Goal: Task Accomplishment & Management: Use online tool/utility

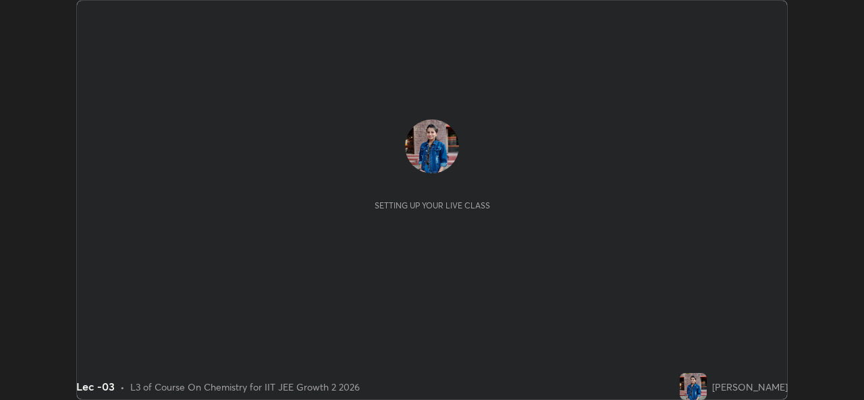
scroll to position [400, 863]
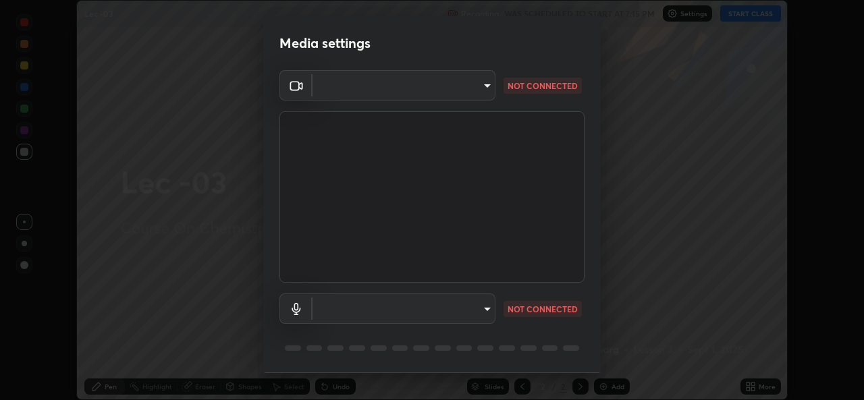
type input "78e73baf3d63bceb4c45423e3c658d9595c8caa1ee6d34b79bc6d5c79dc82097"
type input "default"
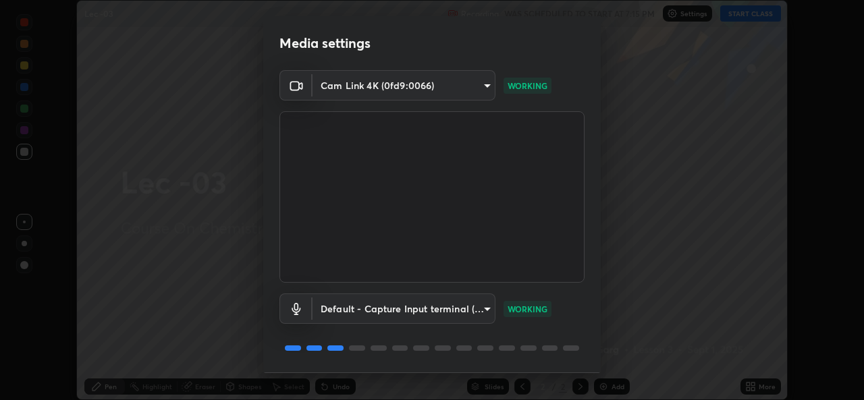
scroll to position [43, 0]
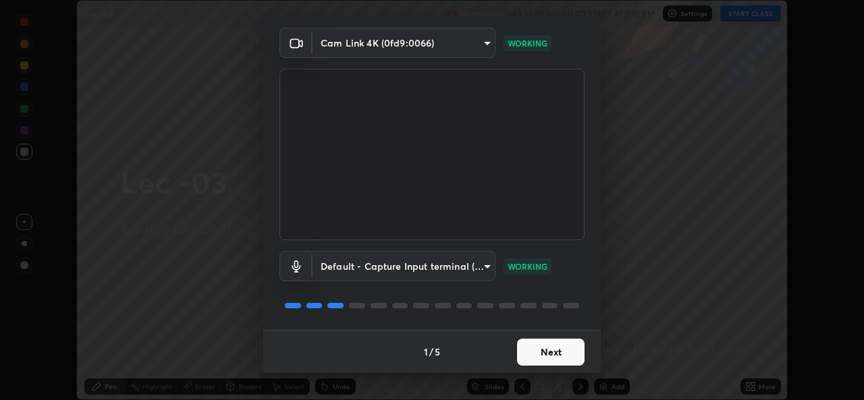
click at [539, 352] on button "Next" at bounding box center [550, 352] width 67 height 27
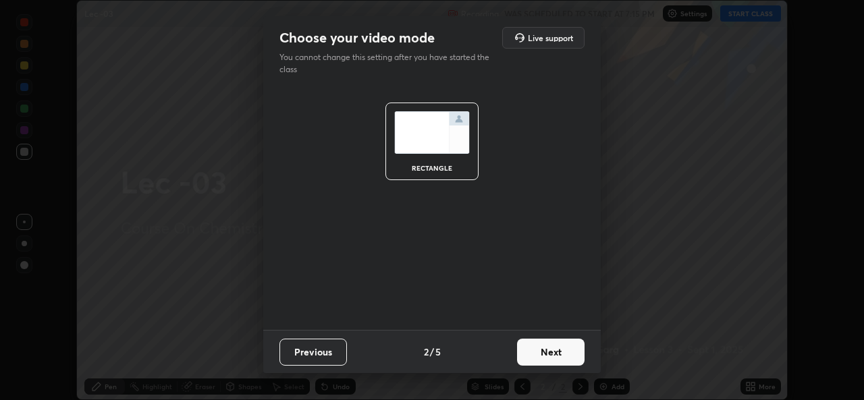
scroll to position [0, 0]
click at [543, 350] on button "Next" at bounding box center [550, 352] width 67 height 27
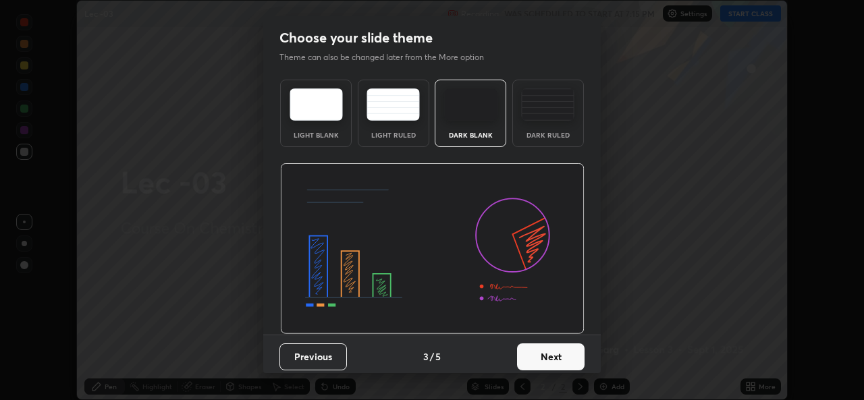
click at [553, 352] on button "Next" at bounding box center [550, 357] width 67 height 27
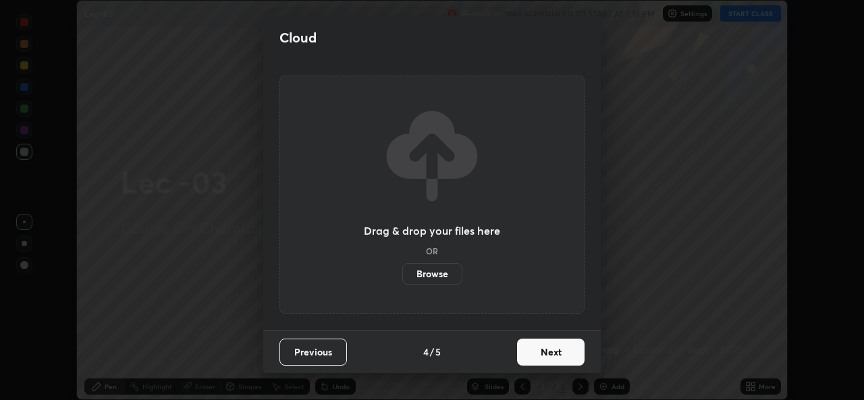
click at [557, 349] on button "Next" at bounding box center [550, 352] width 67 height 27
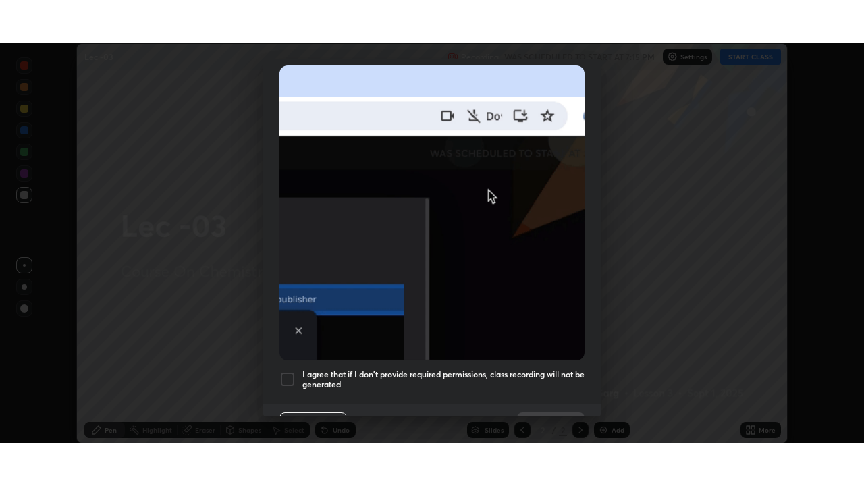
scroll to position [318, 0]
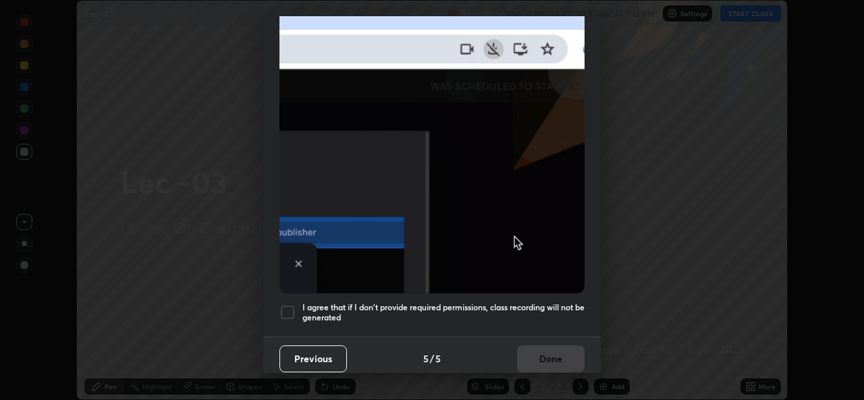
click at [292, 305] on div at bounding box center [287, 312] width 16 height 16
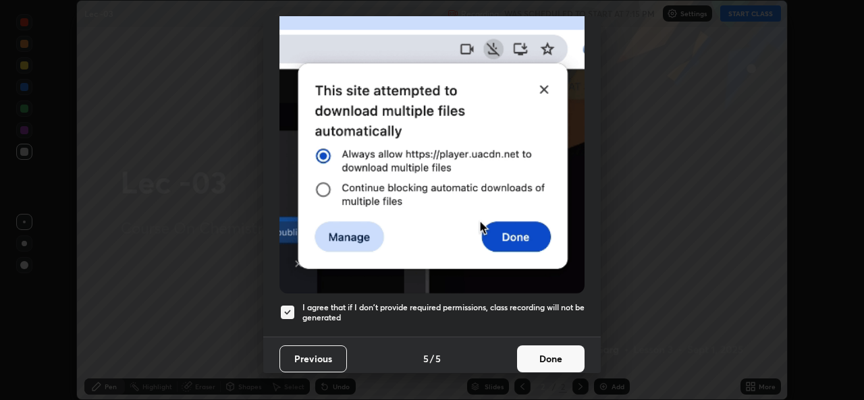
click at [548, 352] on button "Done" at bounding box center [550, 359] width 67 height 27
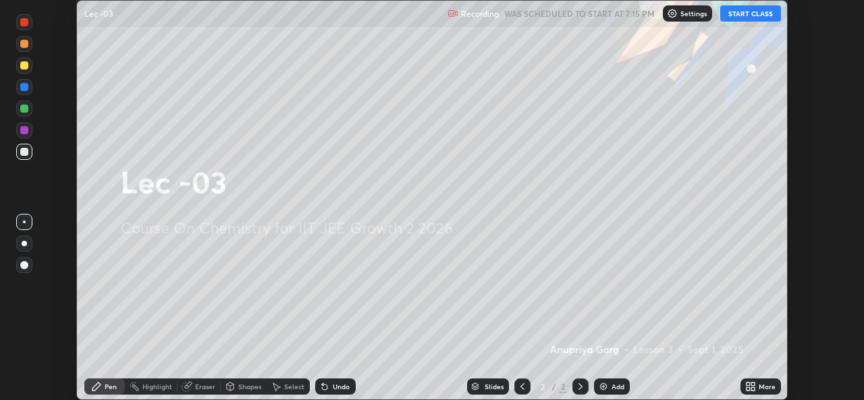
click at [759, 18] on button "START CLASS" at bounding box center [750, 13] width 61 height 16
click at [761, 383] on div "More" at bounding box center [767, 386] width 17 height 7
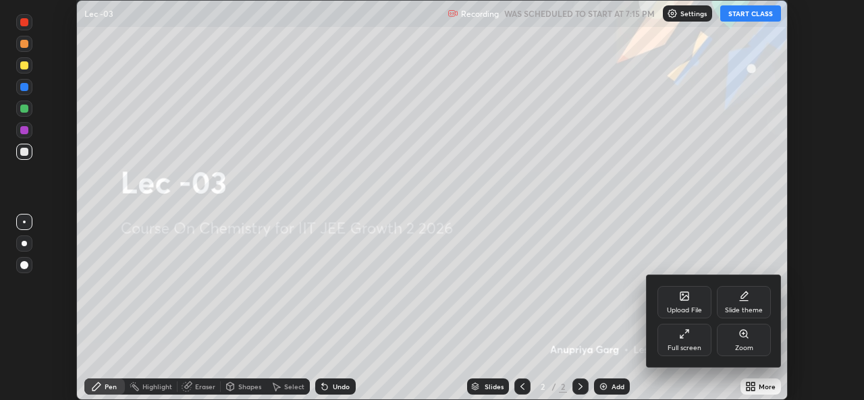
click at [694, 340] on div "Full screen" at bounding box center [684, 340] width 54 height 32
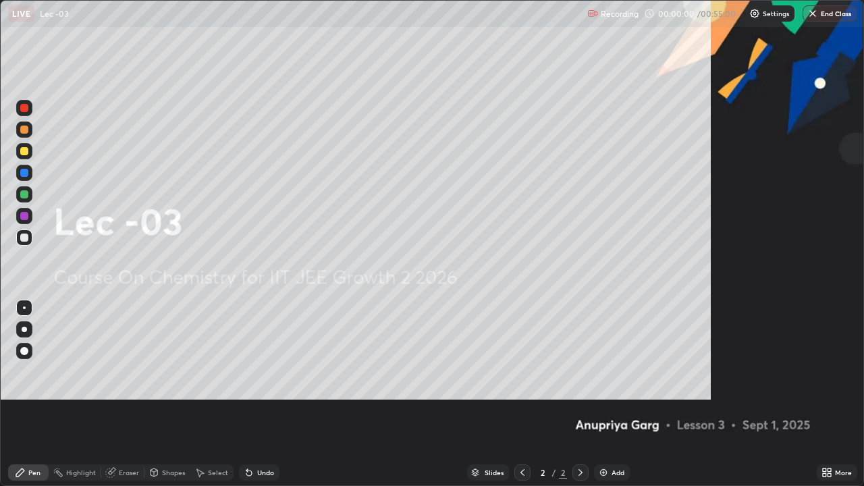
scroll to position [486, 864]
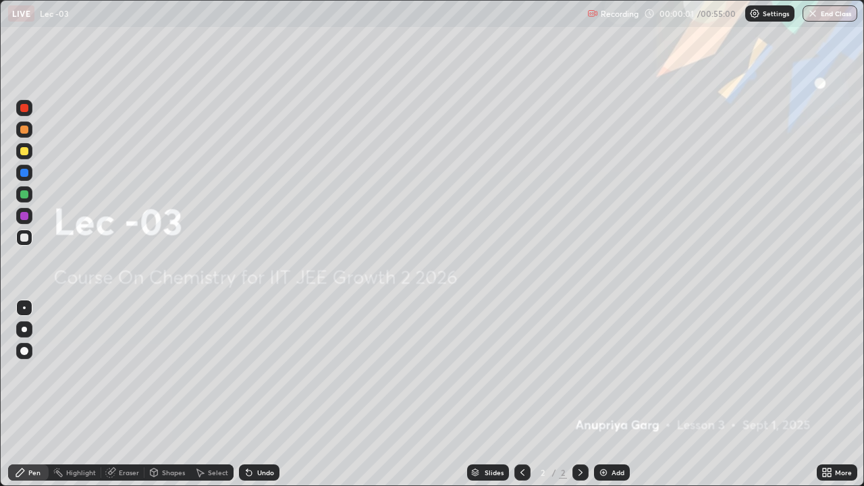
click at [611, 400] on div "Add" at bounding box center [617, 472] width 13 height 7
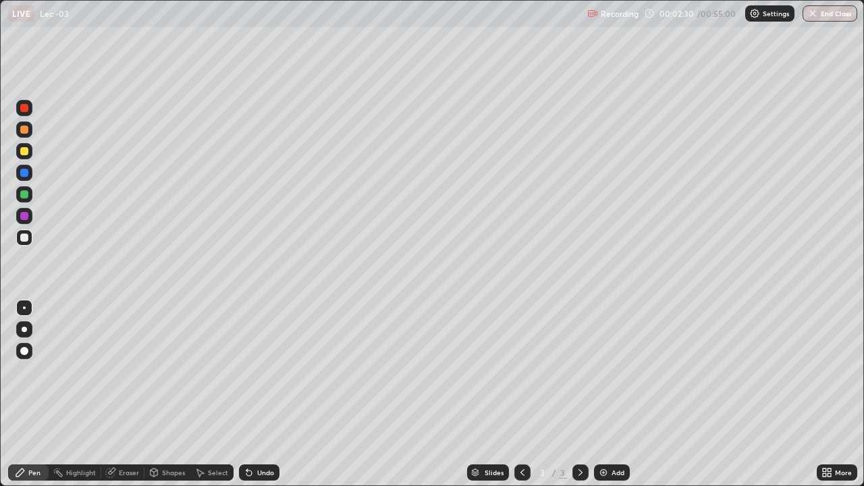
click at [30, 150] on div at bounding box center [24, 151] width 16 height 16
click at [116, 400] on div "Eraser" at bounding box center [122, 472] width 43 height 16
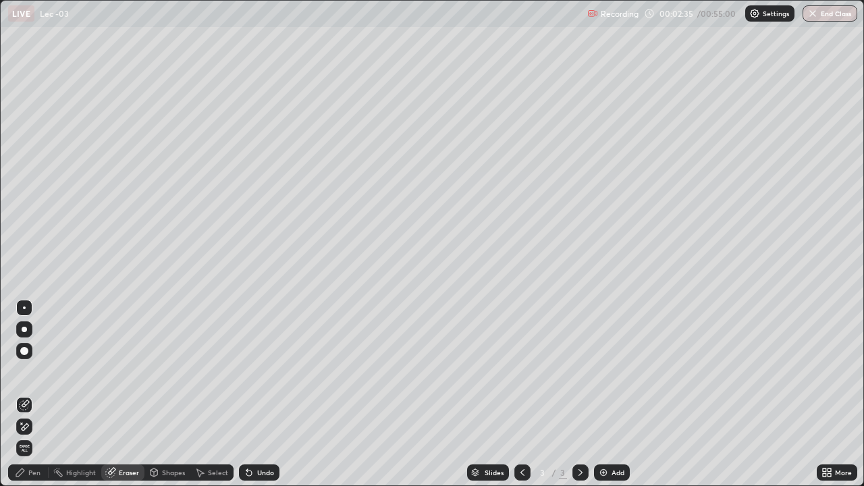
click at [32, 400] on div "Pen" at bounding box center [34, 472] width 12 height 7
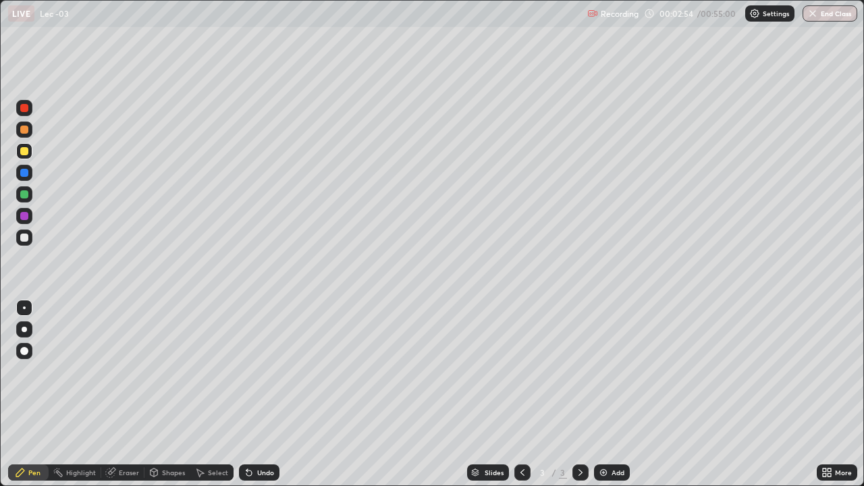
click at [31, 242] on div at bounding box center [24, 237] width 16 height 16
click at [26, 157] on div at bounding box center [24, 151] width 16 height 16
click at [28, 242] on div at bounding box center [24, 237] width 16 height 16
click at [130, 400] on div "Eraser" at bounding box center [129, 472] width 20 height 7
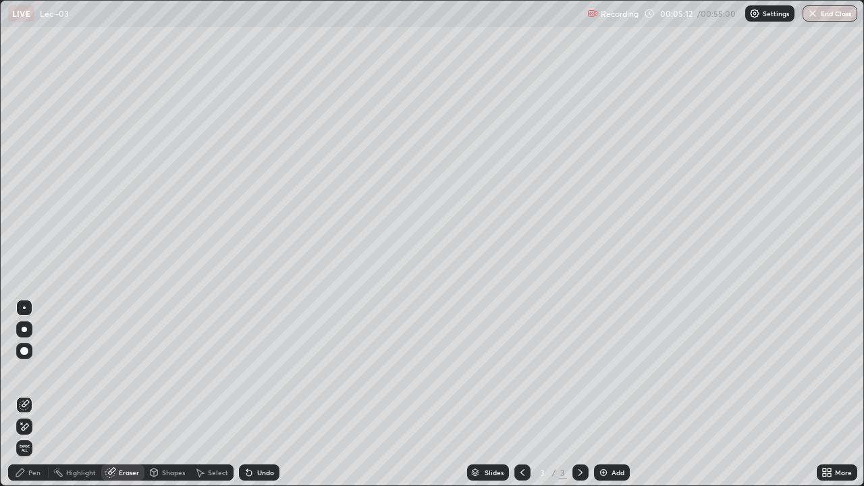
click at [26, 400] on div "Pen" at bounding box center [28, 472] width 40 height 16
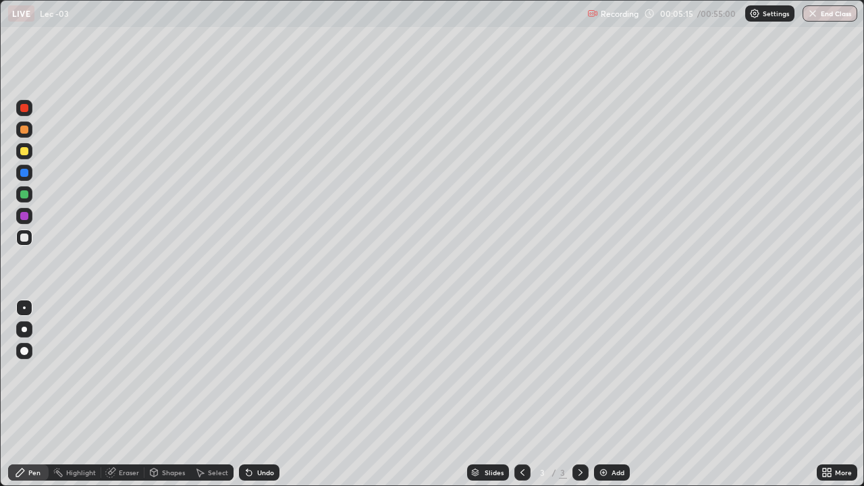
click at [127, 400] on div "Eraser" at bounding box center [129, 472] width 20 height 7
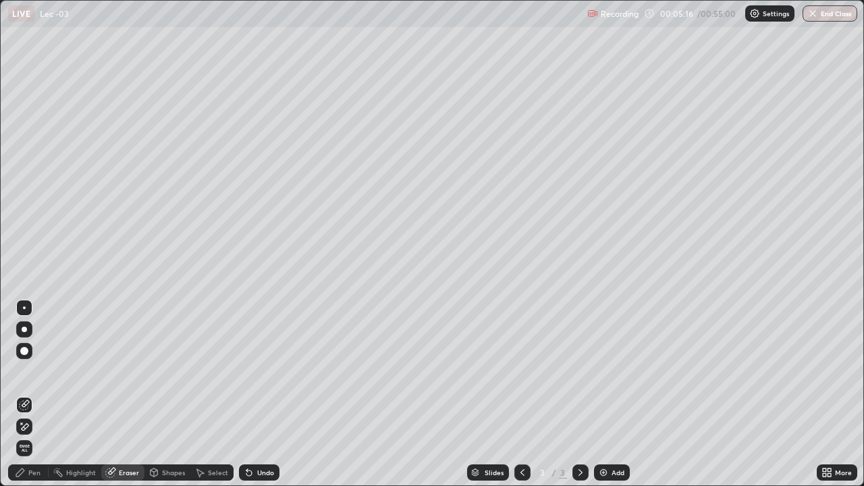
click at [28, 400] on div "Pen" at bounding box center [28, 472] width 40 height 16
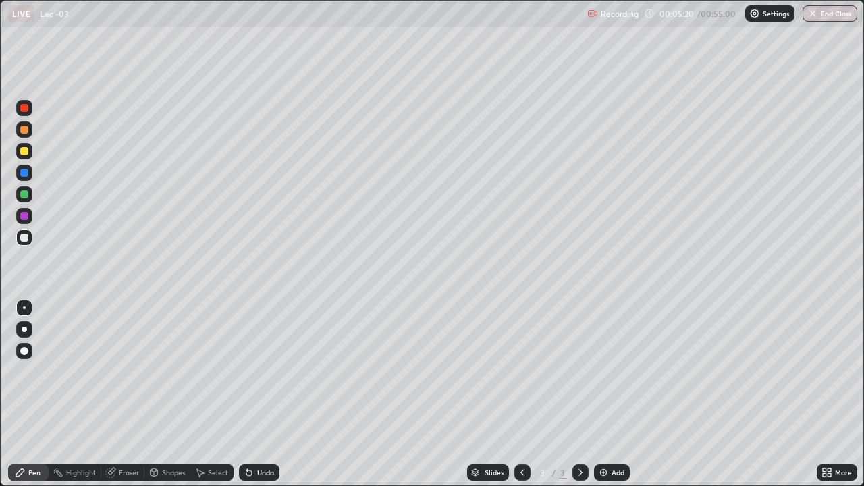
click at [112, 400] on icon at bounding box center [111, 471] width 7 height 7
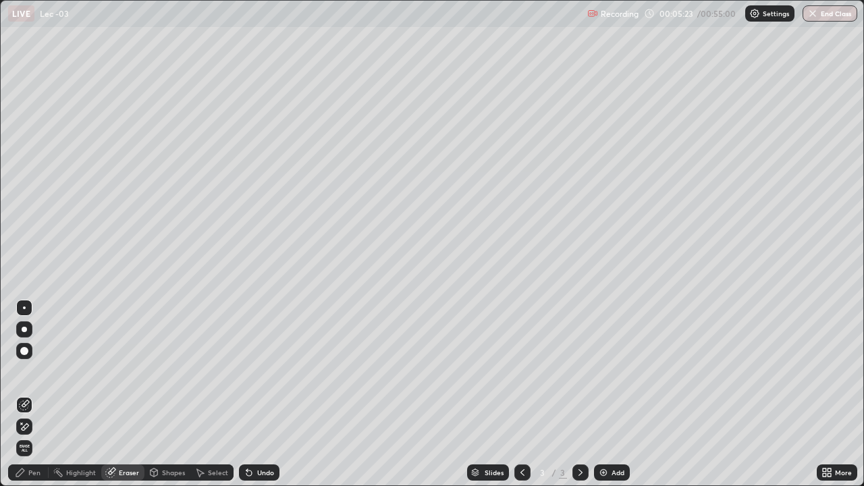
click at [27, 400] on div "Pen" at bounding box center [28, 472] width 40 height 16
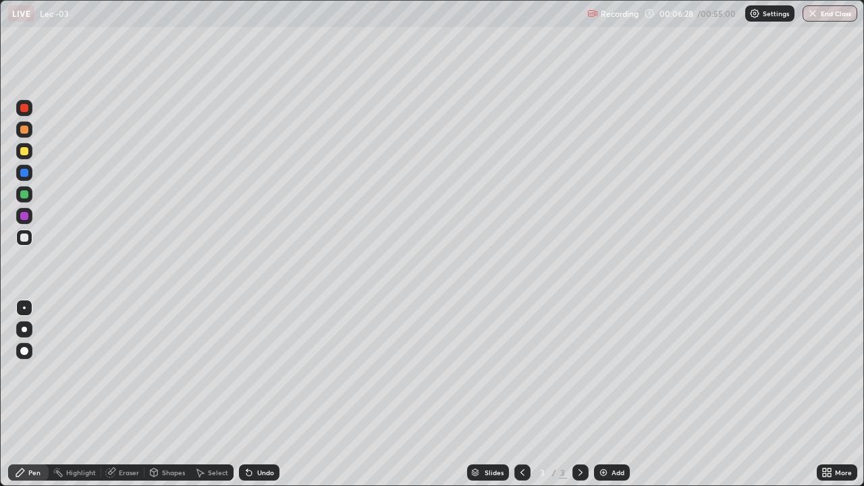
click at [128, 400] on div "Eraser" at bounding box center [129, 472] width 20 height 7
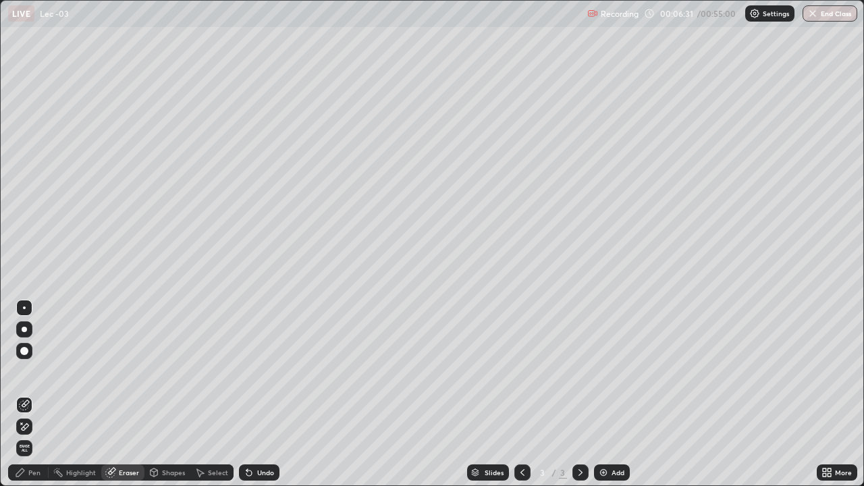
click at [34, 400] on div "Pen" at bounding box center [34, 472] width 12 height 7
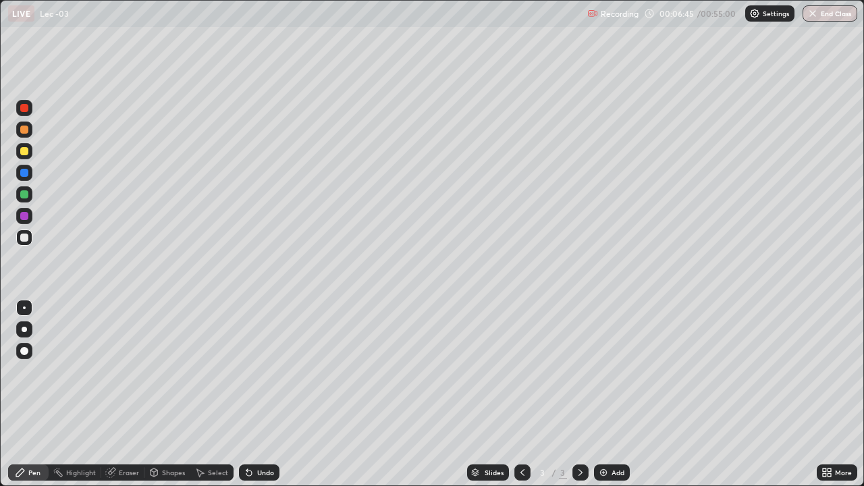
click at [130, 400] on div "Eraser" at bounding box center [129, 472] width 20 height 7
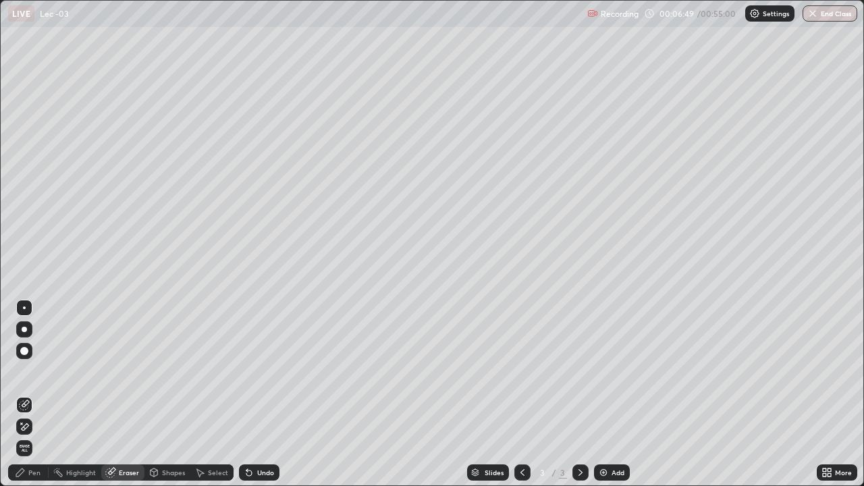
click at [34, 400] on div "Pen" at bounding box center [34, 472] width 12 height 7
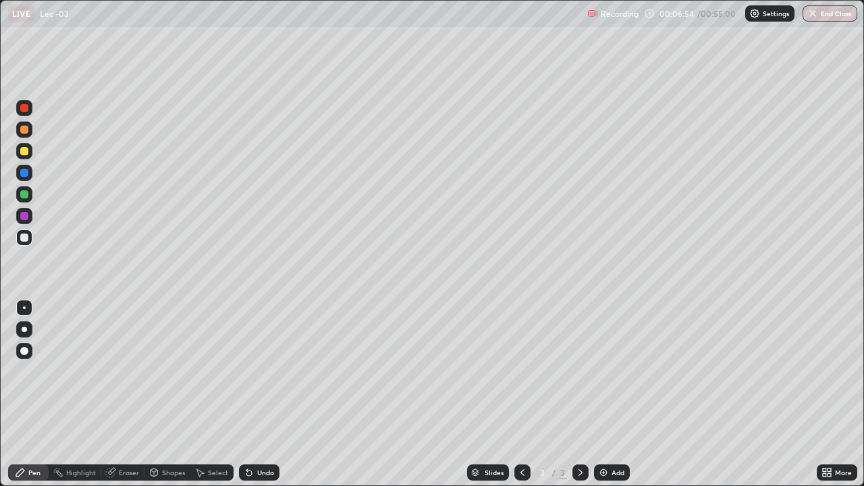
click at [27, 150] on div at bounding box center [24, 151] width 8 height 8
click at [24, 130] on div at bounding box center [24, 130] width 8 height 8
click at [607, 400] on img at bounding box center [603, 472] width 11 height 11
click at [123, 400] on div "Eraser" at bounding box center [129, 472] width 20 height 7
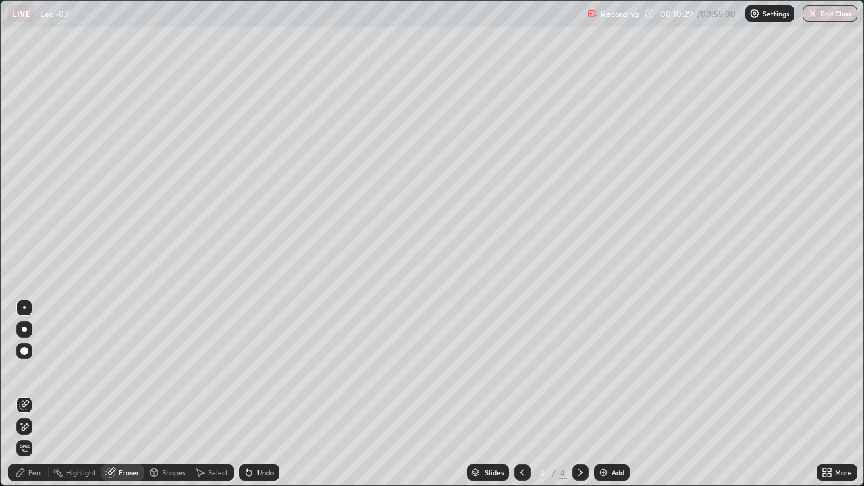
click at [25, 400] on icon at bounding box center [20, 472] width 11 height 11
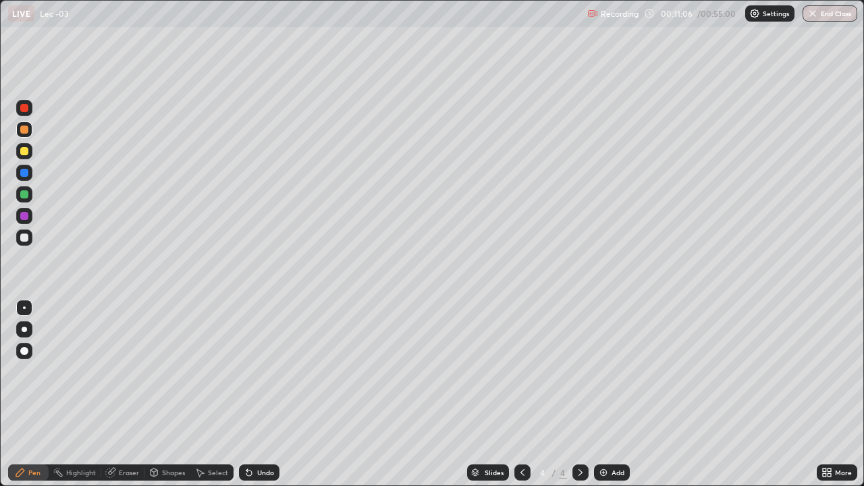
click at [29, 240] on div at bounding box center [24, 237] width 16 height 16
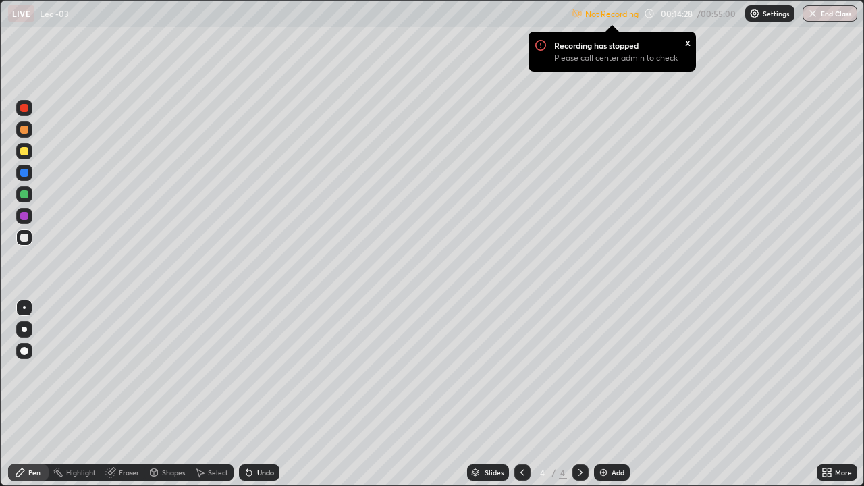
click at [608, 400] on div "Add" at bounding box center [612, 472] width 36 height 16
click at [27, 153] on div at bounding box center [24, 151] width 8 height 8
click at [25, 216] on div at bounding box center [24, 216] width 8 height 8
click at [31, 242] on div at bounding box center [24, 237] width 16 height 16
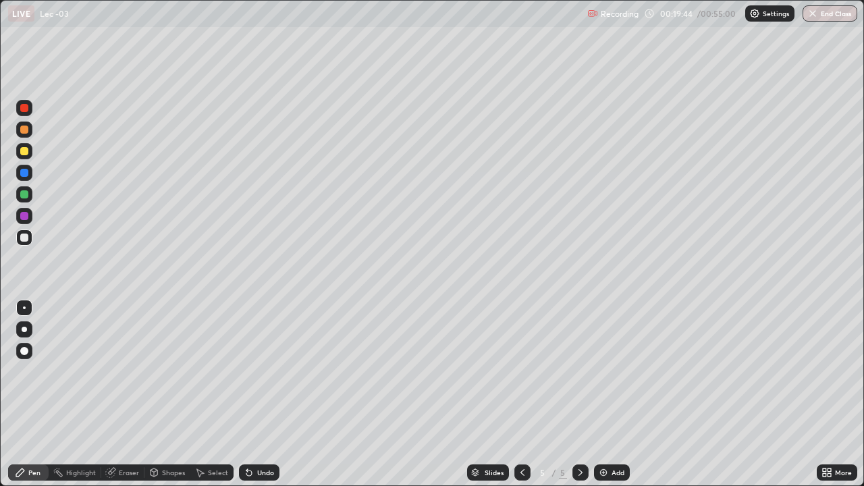
click at [620, 400] on div "Add" at bounding box center [617, 472] width 13 height 7
click at [26, 157] on div at bounding box center [24, 151] width 16 height 16
click at [26, 239] on div at bounding box center [24, 238] width 8 height 8
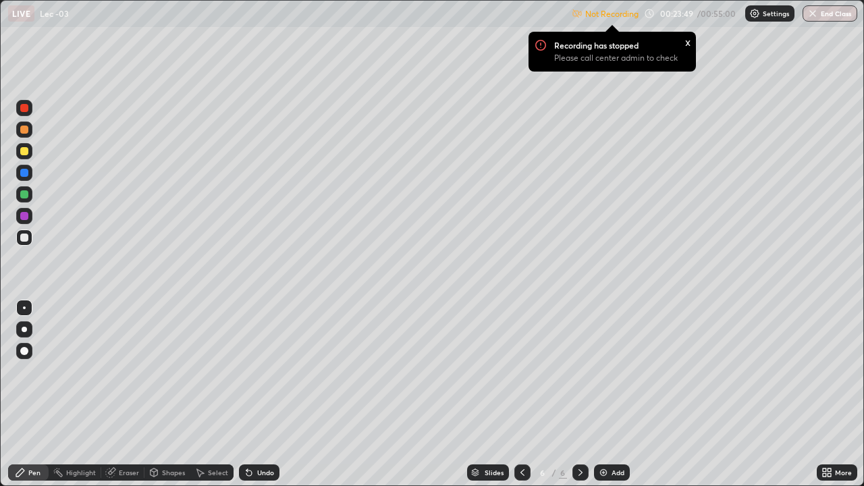
click at [26, 150] on div at bounding box center [24, 151] width 8 height 8
click at [605, 400] on img at bounding box center [603, 472] width 11 height 11
click at [522, 400] on icon at bounding box center [522, 472] width 11 height 11
click at [609, 400] on div "Add" at bounding box center [612, 472] width 36 height 16
click at [26, 238] on div at bounding box center [24, 238] width 8 height 8
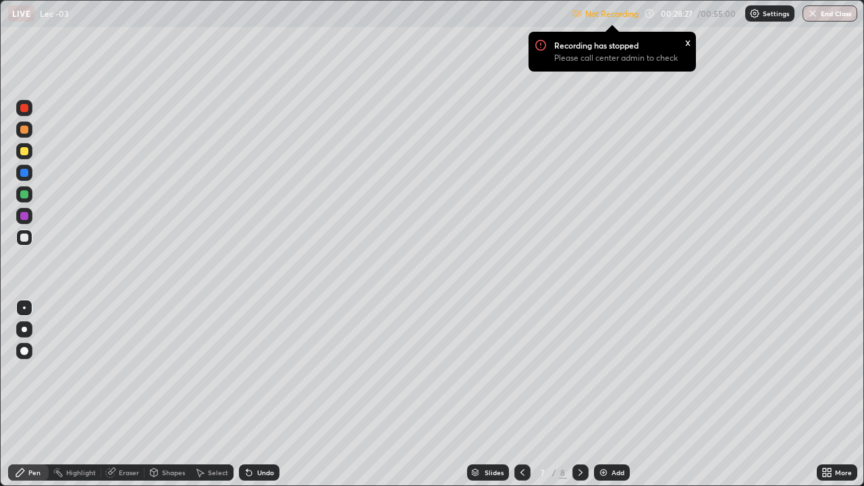
click at [132, 400] on div "Eraser" at bounding box center [129, 472] width 20 height 7
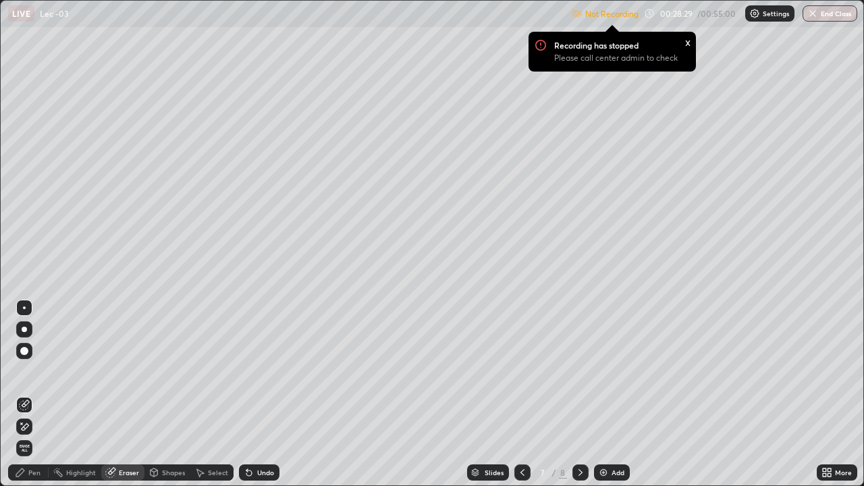
click at [30, 400] on div "Pen" at bounding box center [34, 472] width 12 height 7
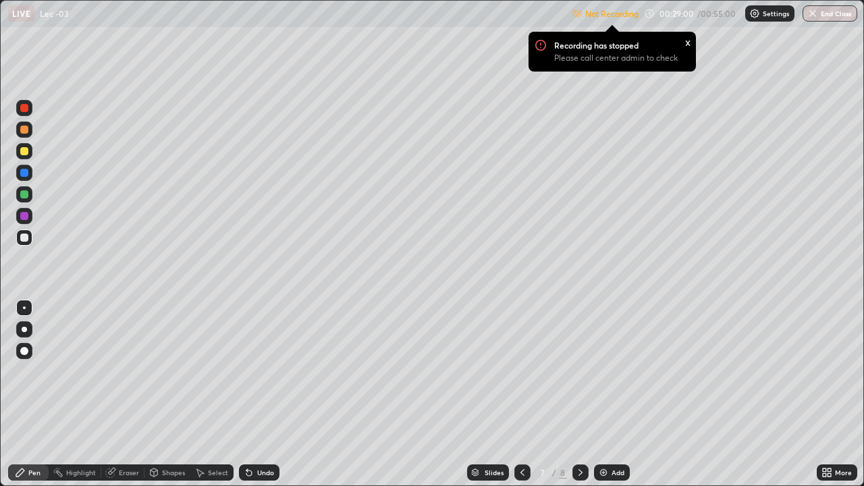
click at [120, 400] on div "Eraser" at bounding box center [129, 472] width 20 height 7
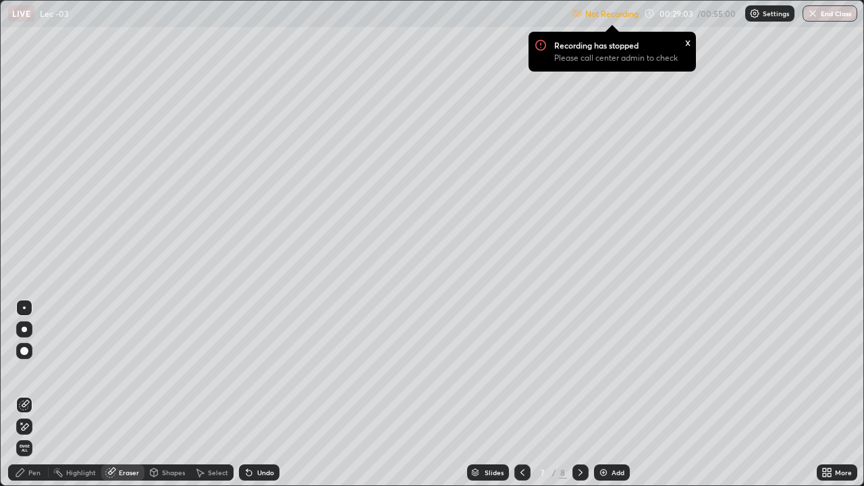
click at [34, 400] on div "Pen" at bounding box center [34, 472] width 12 height 7
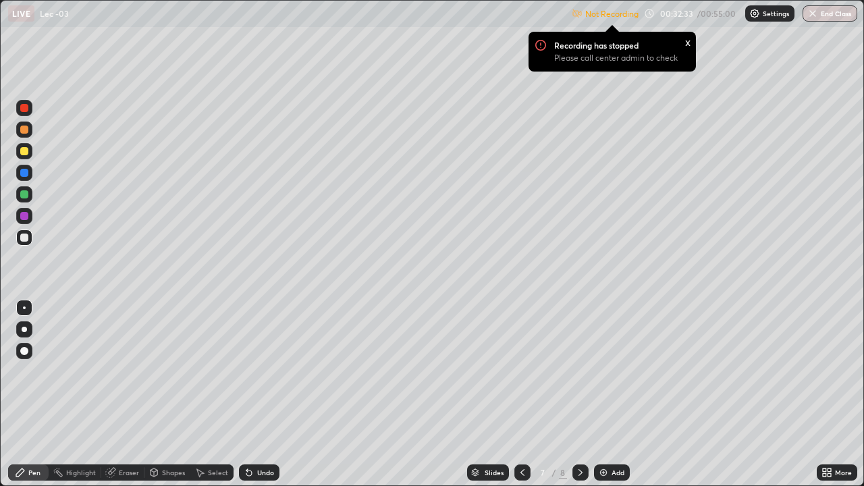
click at [607, 400] on img at bounding box center [603, 472] width 11 height 11
click at [122, 400] on div "Eraser" at bounding box center [129, 472] width 20 height 7
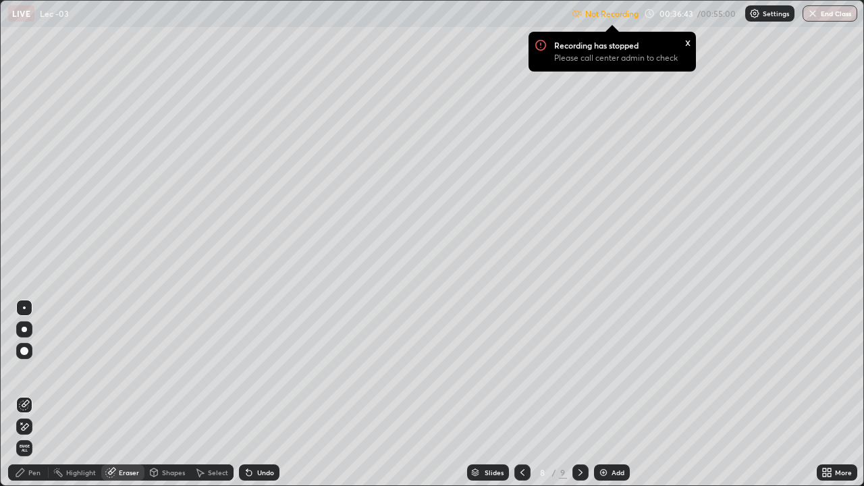
click at [30, 400] on div "Pen" at bounding box center [34, 472] width 12 height 7
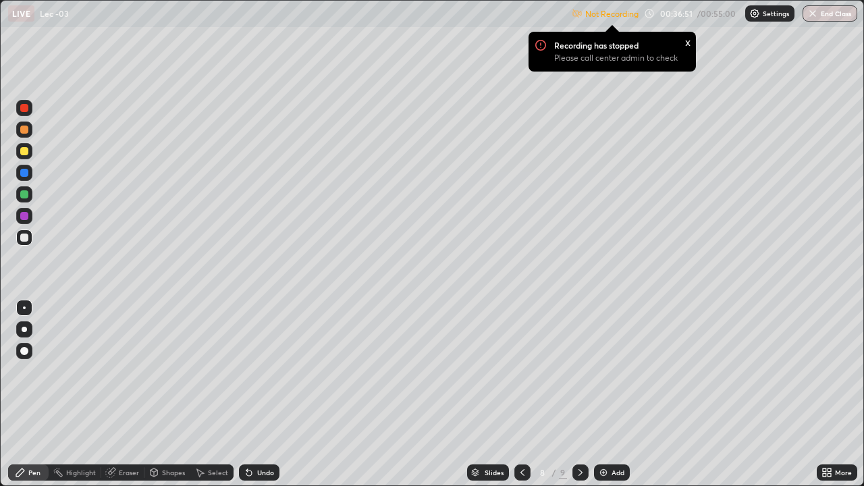
click at [117, 400] on div "Eraser" at bounding box center [122, 472] width 43 height 16
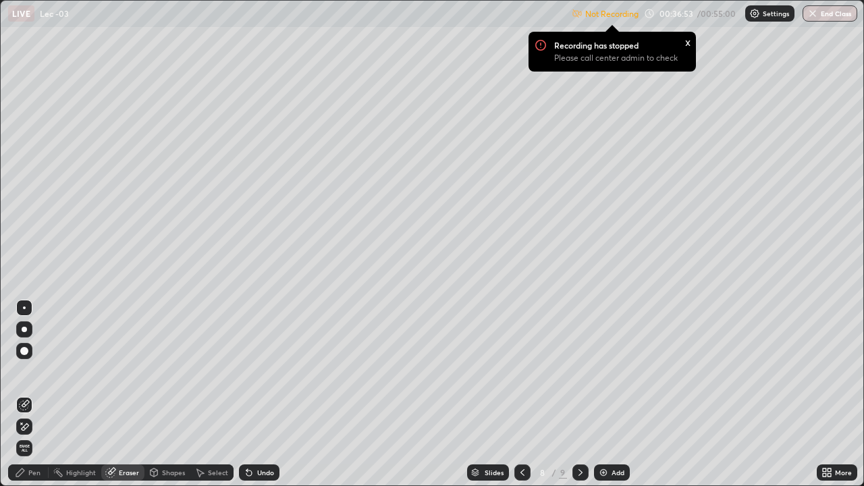
click at [41, 400] on div "Pen" at bounding box center [28, 472] width 40 height 16
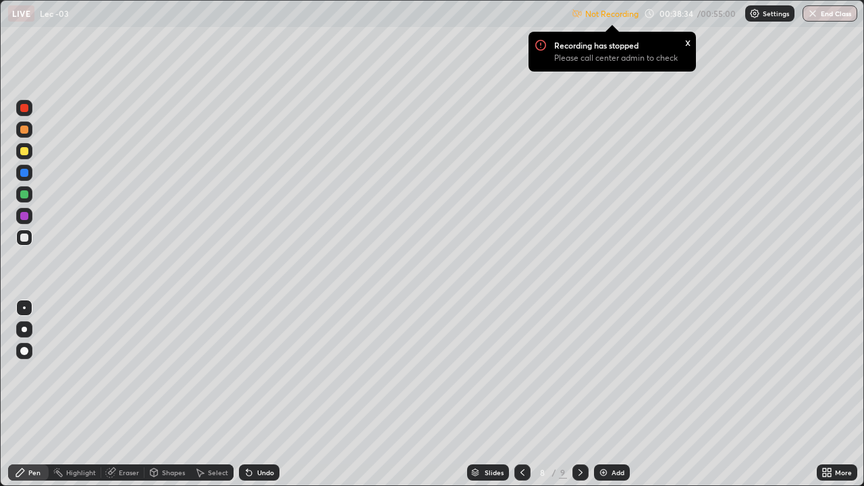
click at [119, 400] on div "Eraser" at bounding box center [129, 472] width 20 height 7
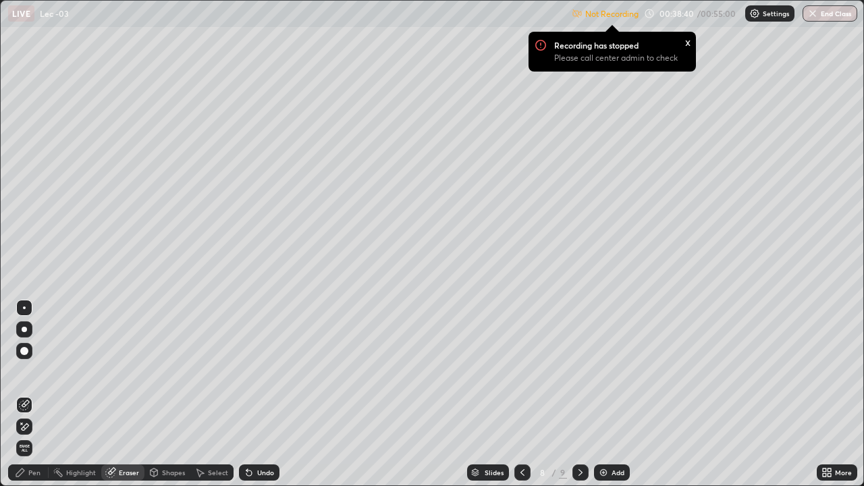
click at [30, 400] on div "Pen" at bounding box center [34, 472] width 12 height 7
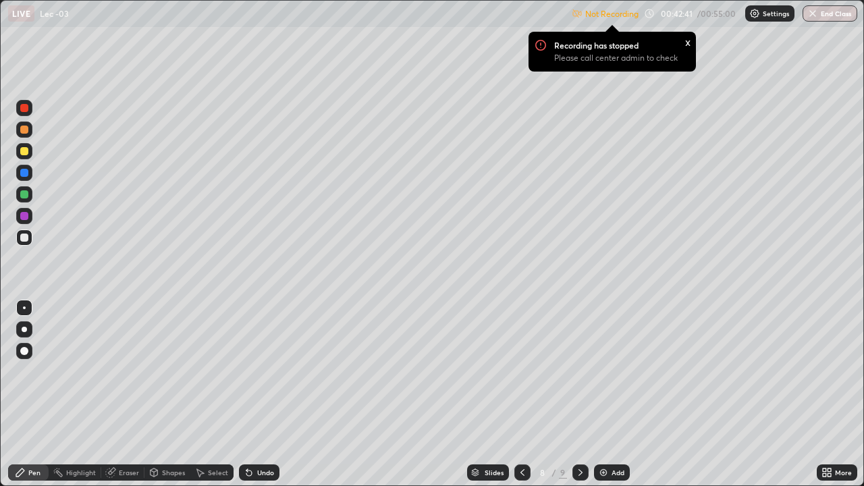
click at [603, 400] on img at bounding box center [603, 472] width 11 height 11
click at [520, 400] on icon at bounding box center [521, 472] width 11 height 11
click at [579, 400] on icon at bounding box center [580, 472] width 11 height 11
click at [837, 17] on button "End Class" at bounding box center [829, 13] width 55 height 16
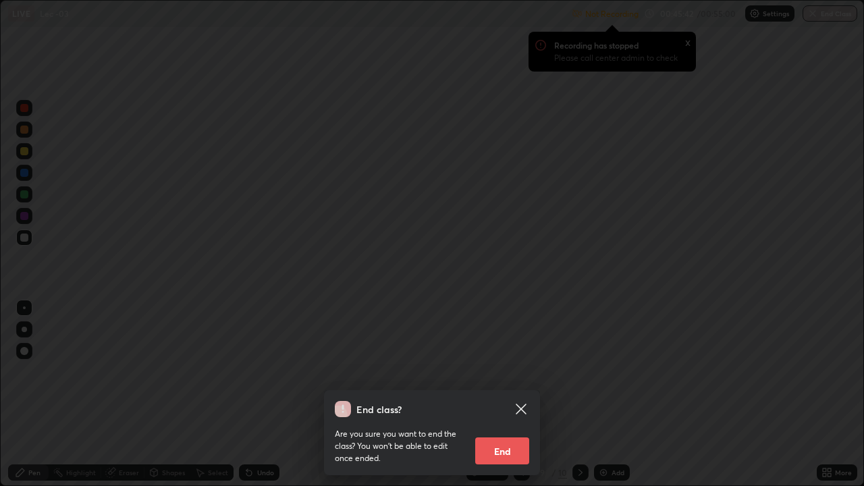
click at [497, 400] on button "End" at bounding box center [502, 450] width 54 height 27
